Goal: Task Accomplishment & Management: Use online tool/utility

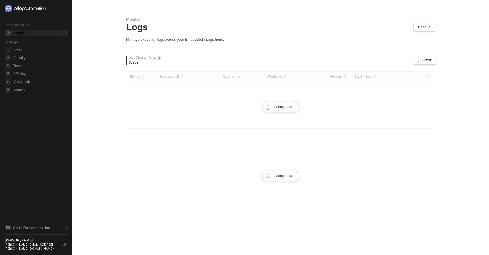
click at [30, 34] on div "Integrations" at bounding box center [22, 33] width 18 height 5
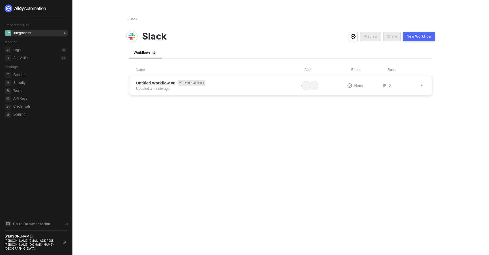
click at [278, 85] on span "Untitled Workflow #8 Draft • Version 1" at bounding box center [217, 83] width 163 height 6
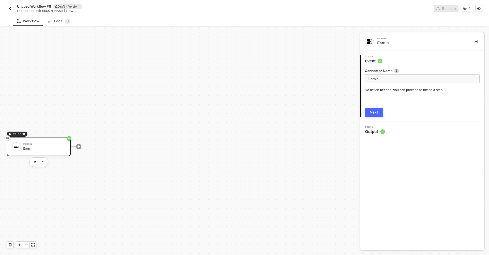
scroll to position [10, 0]
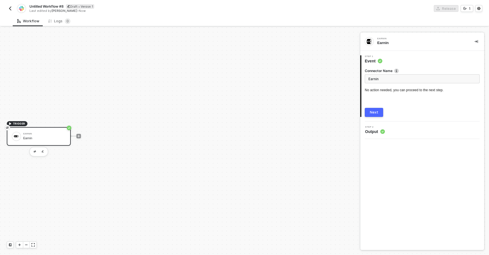
click at [375, 115] on div "Next" at bounding box center [374, 112] width 8 height 5
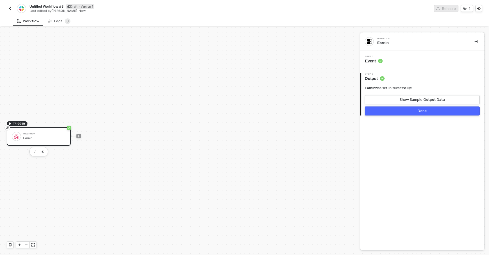
click at [393, 113] on button "Done" at bounding box center [422, 111] width 115 height 9
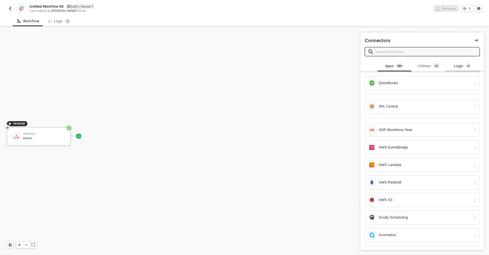
click at [458, 69] on div "Logic 4" at bounding box center [462, 66] width 25 height 6
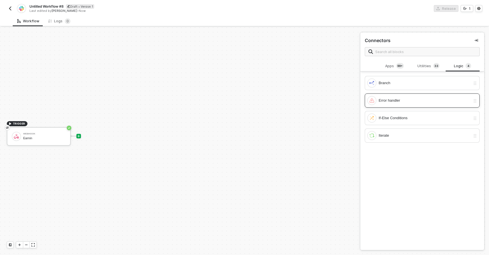
click at [384, 107] on div "Error handler" at bounding box center [422, 101] width 115 height 14
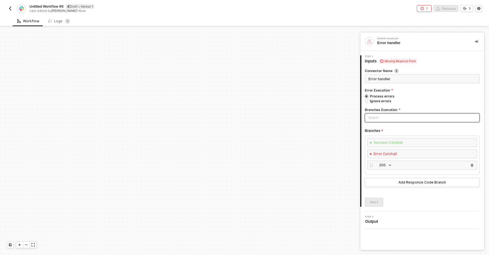
click at [369, 118] on input "search" at bounding box center [422, 118] width 108 height 8
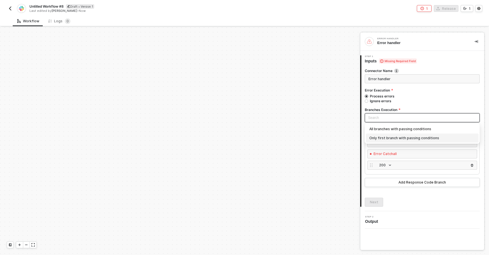
click at [374, 137] on div "Only first branch with passing conditions" at bounding box center [422, 138] width 106 height 6
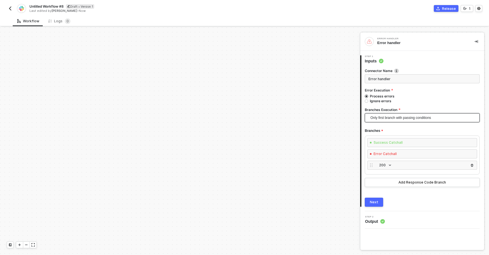
click at [373, 205] on button "Next" at bounding box center [374, 202] width 18 height 9
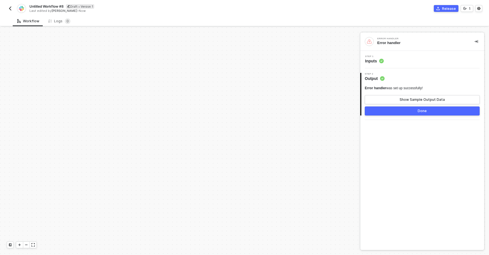
click at [408, 109] on button "Done" at bounding box center [422, 111] width 115 height 9
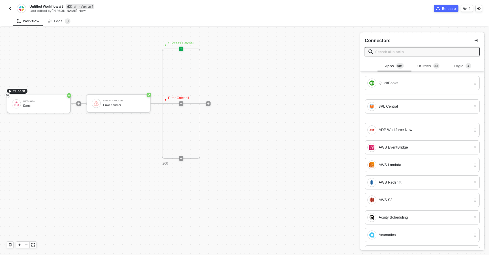
scroll to position [262, 0]
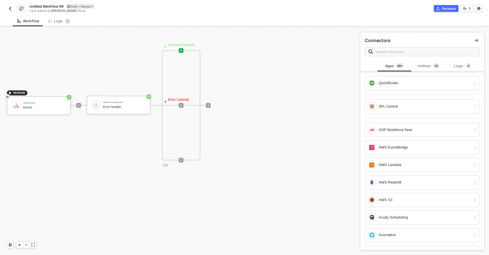
click at [306, 95] on div "TRIGGER Webhook Earnin Error handler Error handler · Success Catchall · Error C…" at bounding box center [178, 105] width 357 height 680
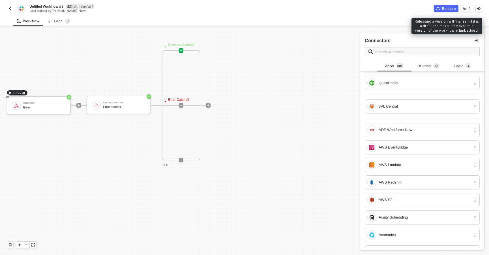
click at [447, 8] on div "Release" at bounding box center [449, 8] width 14 height 5
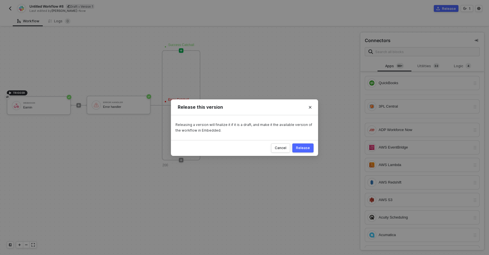
click at [303, 146] on div "Release" at bounding box center [303, 148] width 14 height 5
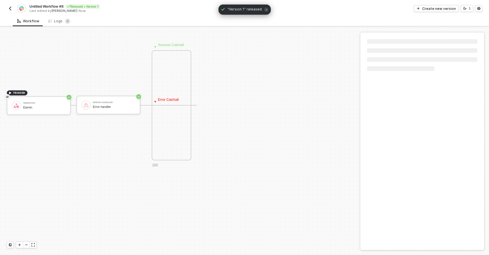
click at [13, 8] on div "Untitled Workflow #8 Released • Version 1 Last edited by Alejandro Gomez - Now" at bounding box center [126, 8] width 238 height 9
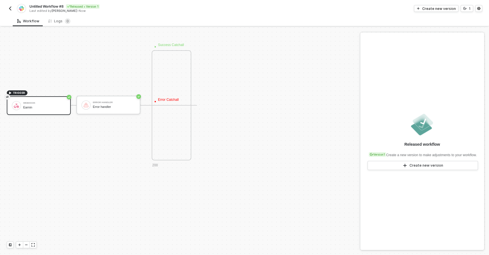
click at [10, 9] on img "button" at bounding box center [10, 8] width 5 height 5
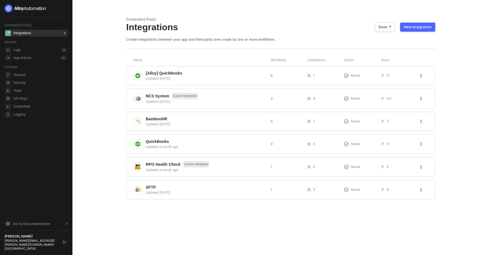
click at [413, 27] on div "New Integration" at bounding box center [418, 27] width 28 height 5
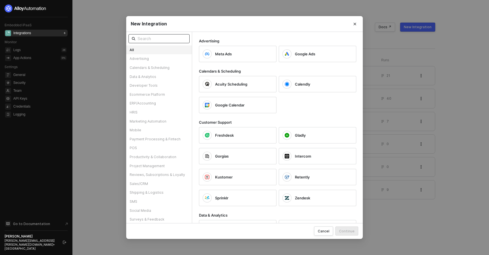
click at [169, 38] on input "text" at bounding box center [161, 39] width 49 height 6
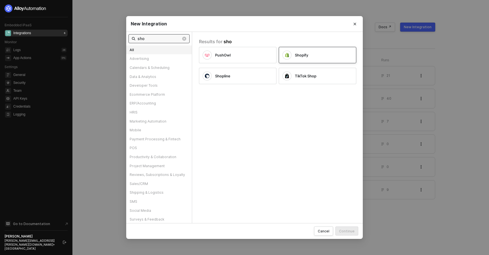
type input "sho"
click at [311, 49] on div "Shopify" at bounding box center [318, 55] width 78 height 16
click at [349, 232] on div "Continue" at bounding box center [347, 231] width 16 height 5
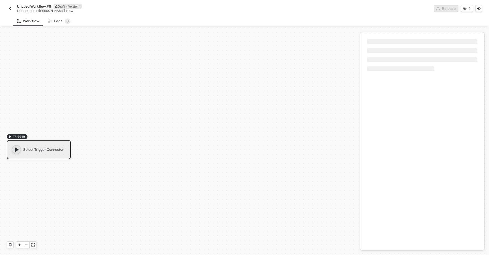
scroll to position [10, 0]
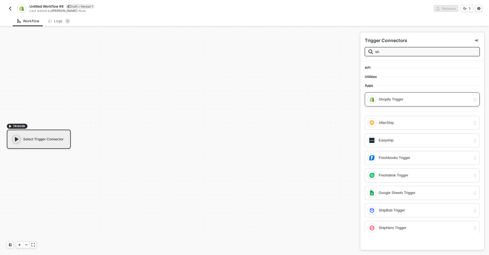
type input "sh"
click at [407, 101] on div "Shopify Trigger" at bounding box center [424, 99] width 92 height 6
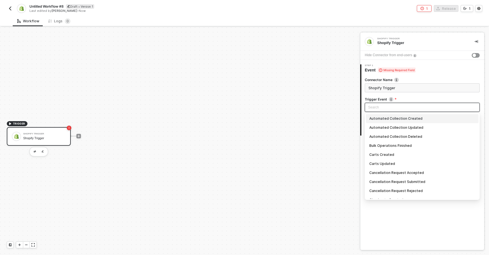
click at [401, 104] on input "search" at bounding box center [422, 107] width 108 height 8
click at [379, 167] on div "Carts Updated" at bounding box center [422, 164] width 113 height 9
type input "Trigger workflow when carts updated"
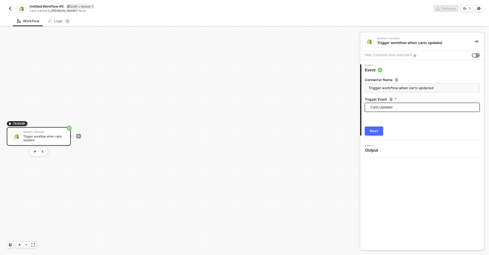
click at [376, 133] on div "Next" at bounding box center [374, 131] width 8 height 5
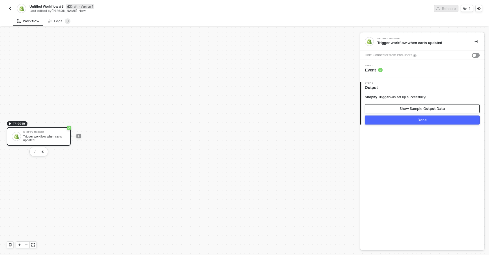
click at [396, 113] on button "Show Sample Output Data" at bounding box center [422, 108] width 115 height 9
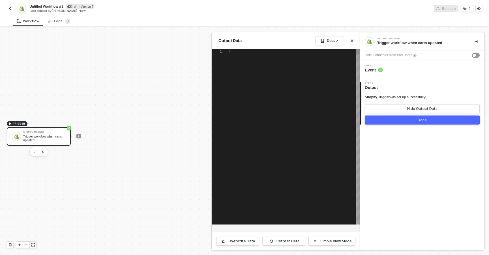
type textarea "{ "id": 981820079255243500, "token": "123123123", "cart_token": "eeafa272cebfd4…"
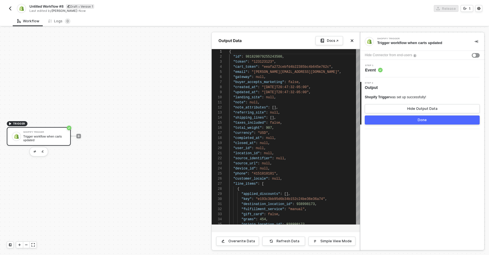
click at [394, 120] on button "Done" at bounding box center [422, 120] width 115 height 9
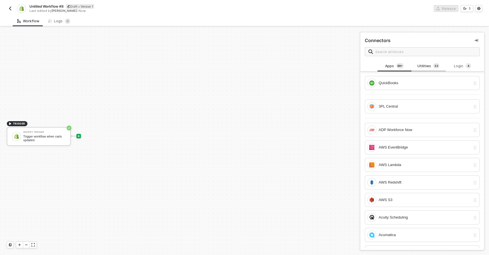
click at [426, 65] on div "Utilities 3 3" at bounding box center [428, 66] width 25 height 6
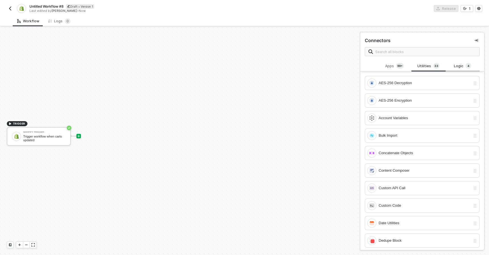
click at [460, 63] on div "Logic 4" at bounding box center [462, 66] width 25 height 6
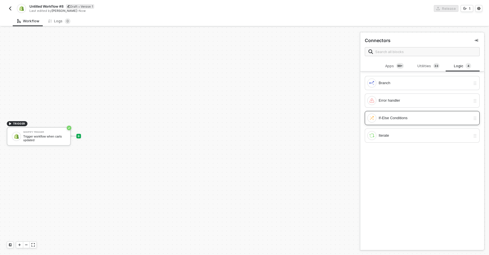
click at [381, 117] on div "If-Else Conditions" at bounding box center [424, 118] width 92 height 6
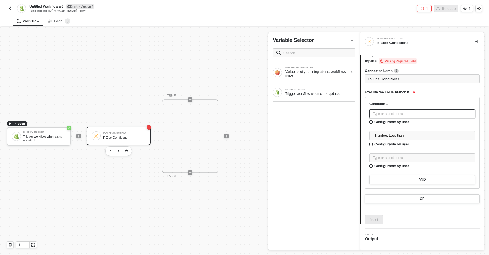
click at [388, 115] on div "Type or select items ﻿" at bounding box center [422, 113] width 99 height 5
click at [315, 92] on div "Trigger workflow when carts updated" at bounding box center [320, 94] width 70 height 5
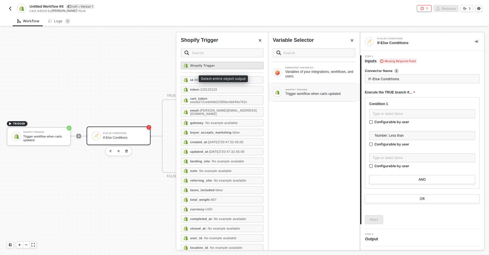
click at [210, 66] on strong "Shopify Trigger" at bounding box center [202, 65] width 25 height 3
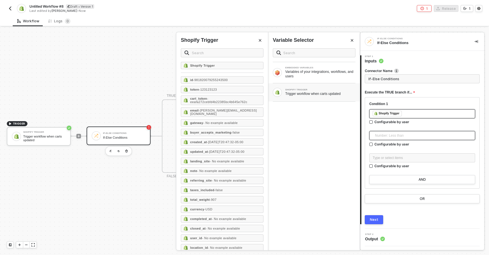
click at [378, 135] on span "Number: Less than" at bounding box center [423, 136] width 97 height 8
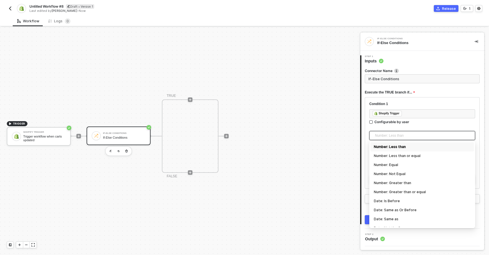
click at [374, 147] on div "Number: Less than" at bounding box center [422, 147] width 97 height 6
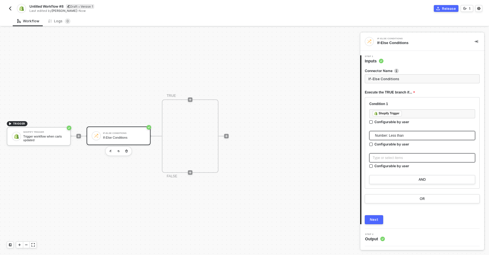
click at [385, 158] on div "Type or select items ﻿" at bounding box center [422, 158] width 99 height 5
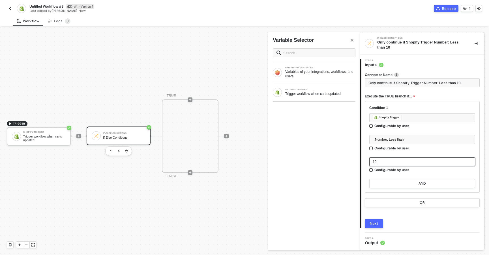
type input "Only continue if Shopify Trigger Number: Less than 100"
click at [377, 225] on div "Next" at bounding box center [374, 224] width 8 height 5
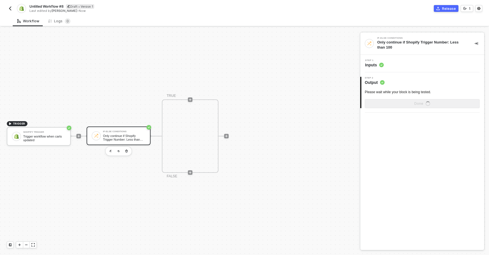
click at [439, 13] on div "Untitled Workflow #8 Draft • Version 1 Last edited by [PERSON_NAME] - Now Relea…" at bounding box center [244, 8] width 475 height 16
click at [442, 8] on button "Release" at bounding box center [446, 8] width 25 height 7
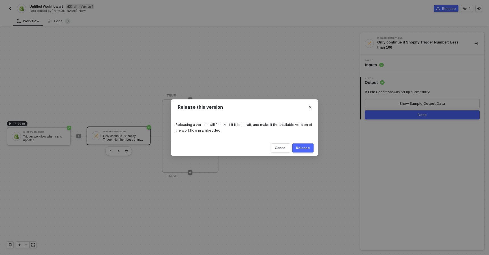
click at [300, 147] on div "Release" at bounding box center [303, 148] width 14 height 5
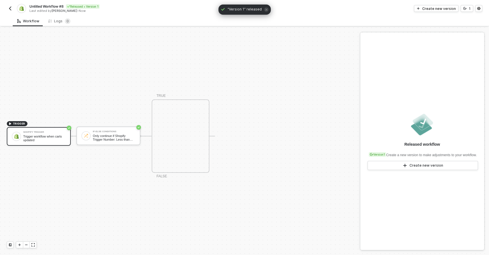
click at [8, 6] on img "button" at bounding box center [10, 8] width 5 height 5
